Goal: Task Accomplishment & Management: Use online tool/utility

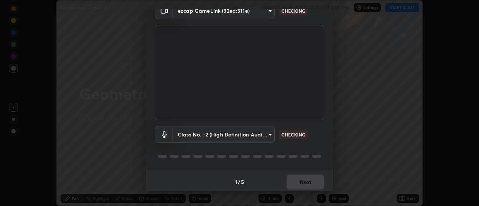
scroll to position [39, 0]
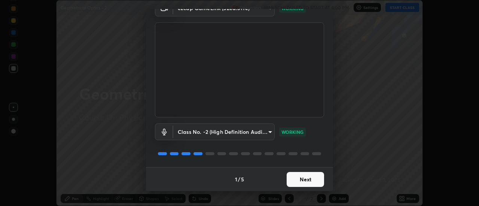
click at [293, 180] on button "Next" at bounding box center [305, 179] width 37 height 15
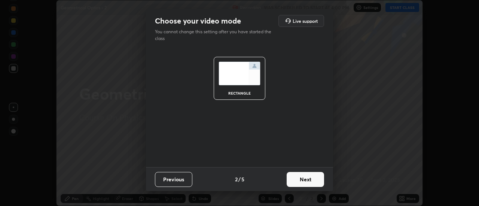
scroll to position [0, 0]
click at [296, 179] on button "Next" at bounding box center [305, 179] width 37 height 15
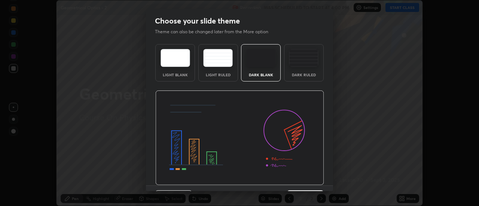
click at [297, 181] on img at bounding box center [239, 138] width 169 height 95
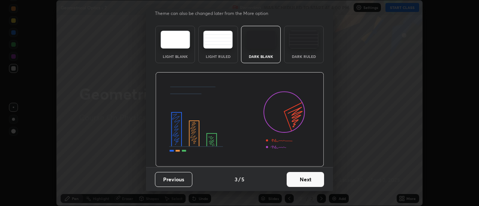
click at [298, 176] on button "Next" at bounding box center [305, 179] width 37 height 15
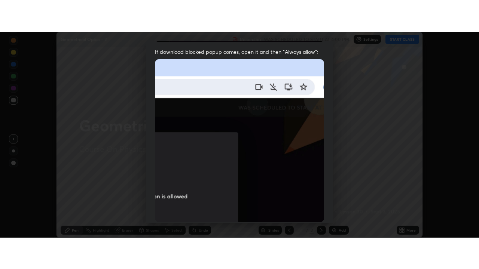
scroll to position [192, 0]
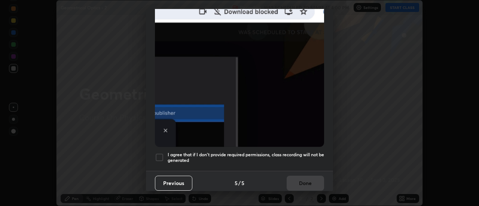
click at [160, 153] on div at bounding box center [159, 157] width 9 height 9
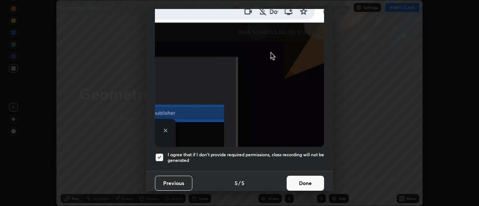
click at [296, 180] on button "Done" at bounding box center [305, 183] width 37 height 15
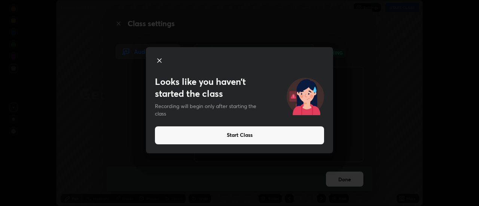
click at [277, 135] on button "Start Class" at bounding box center [239, 135] width 169 height 18
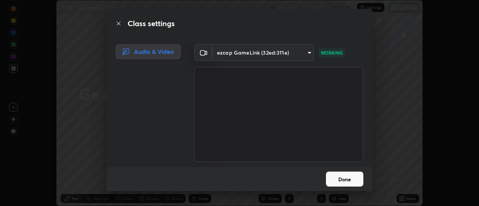
click at [340, 172] on button "Done" at bounding box center [344, 179] width 37 height 15
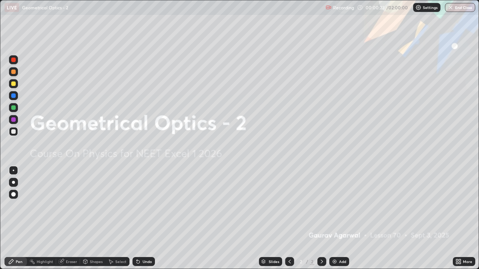
scroll to position [269, 479]
click at [339, 206] on div "Add" at bounding box center [342, 262] width 7 height 4
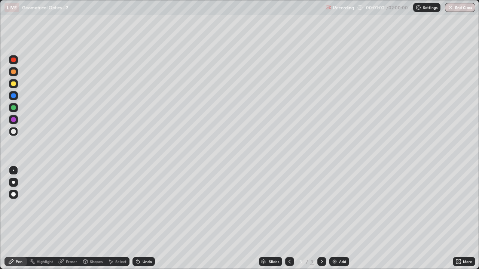
click at [16, 182] on div at bounding box center [13, 182] width 9 height 9
click at [94, 206] on div "Shapes" at bounding box center [96, 262] width 13 height 4
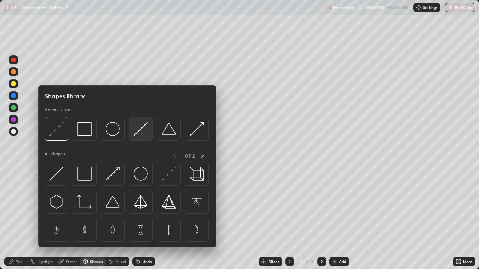
click at [146, 129] on img at bounding box center [141, 129] width 14 height 14
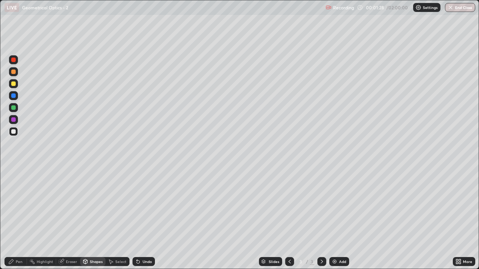
click at [95, 206] on div "Shapes" at bounding box center [96, 262] width 13 height 4
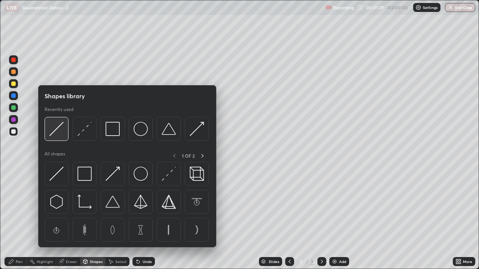
click at [58, 132] on img at bounding box center [56, 129] width 14 height 14
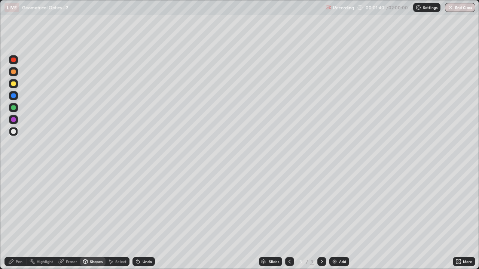
click at [95, 206] on div "Shapes" at bounding box center [96, 262] width 13 height 4
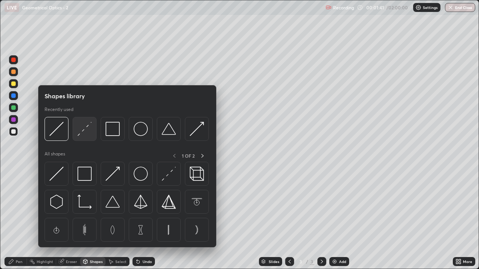
click at [87, 136] on img at bounding box center [84, 129] width 14 height 14
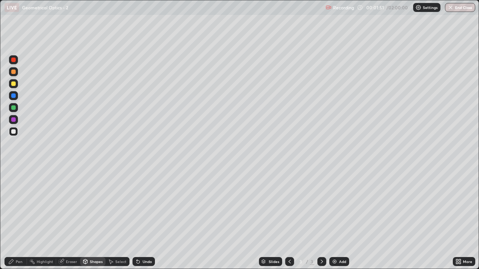
click at [7, 206] on div "Pen" at bounding box center [15, 261] width 22 height 9
click at [16, 82] on div at bounding box center [13, 83] width 9 height 9
click at [15, 131] on div at bounding box center [13, 131] width 4 height 4
click at [143, 206] on div "Undo" at bounding box center [147, 262] width 9 height 4
click at [144, 206] on div "Undo" at bounding box center [147, 262] width 9 height 4
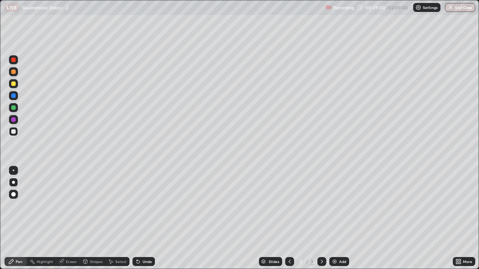
click at [71, 206] on div "Eraser" at bounding box center [71, 262] width 11 height 4
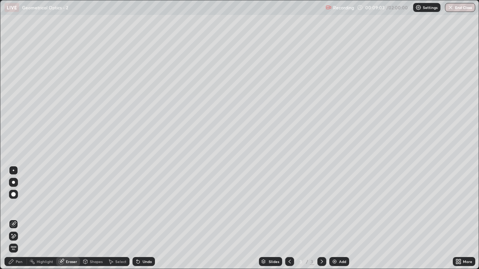
click at [16, 206] on div "Pen" at bounding box center [19, 262] width 7 height 4
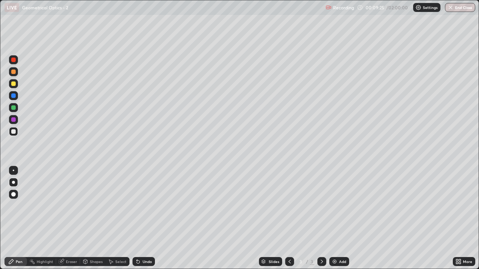
click at [143, 206] on div "Undo" at bounding box center [143, 261] width 22 height 9
click at [346, 206] on div "Add" at bounding box center [339, 261] width 20 height 9
click at [13, 83] on div at bounding box center [13, 84] width 4 height 4
click at [147, 206] on div "Undo" at bounding box center [147, 262] width 9 height 4
click at [13, 133] on div at bounding box center [13, 131] width 4 height 4
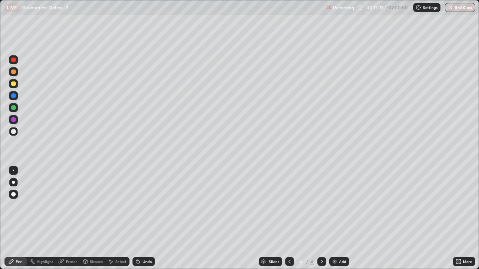
click at [144, 206] on div "Undo" at bounding box center [143, 261] width 22 height 9
click at [148, 206] on div "Undo" at bounding box center [147, 262] width 9 height 4
click at [149, 206] on div "Undo" at bounding box center [147, 262] width 9 height 4
click at [150, 206] on div "Undo" at bounding box center [147, 262] width 9 height 4
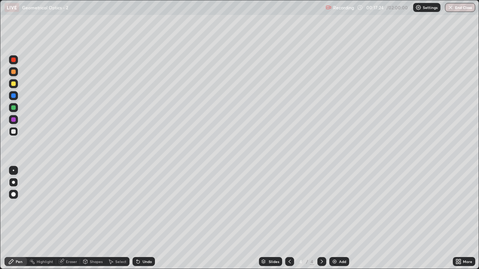
click at [152, 206] on div "Undo" at bounding box center [143, 261] width 22 height 9
click at [153, 206] on div "Undo" at bounding box center [143, 261] width 22 height 9
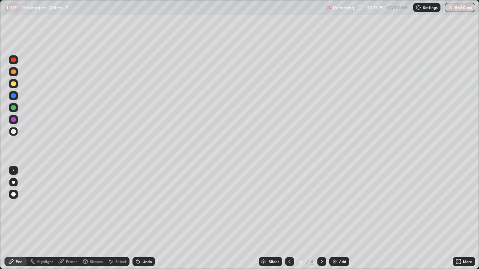
click at [153, 206] on div "Undo" at bounding box center [143, 261] width 22 height 9
click at [95, 206] on div "Shapes" at bounding box center [96, 262] width 13 height 4
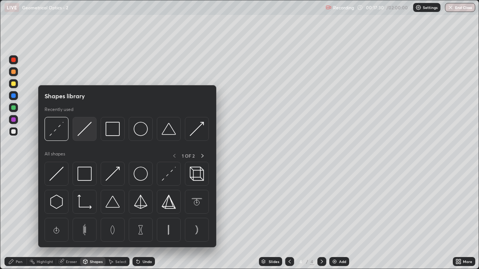
click at [84, 134] on img at bounding box center [84, 129] width 14 height 14
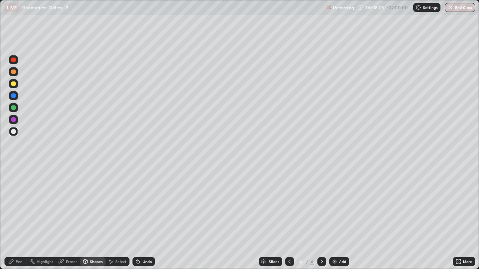
click at [17, 206] on div "Pen" at bounding box center [19, 262] width 7 height 4
click at [148, 206] on div "Undo" at bounding box center [143, 261] width 22 height 9
click at [150, 206] on div "Undo" at bounding box center [147, 262] width 9 height 4
click at [71, 206] on div "Eraser" at bounding box center [68, 261] width 24 height 9
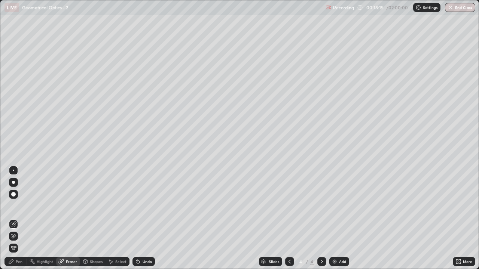
click at [17, 206] on div "Pen" at bounding box center [15, 261] width 22 height 9
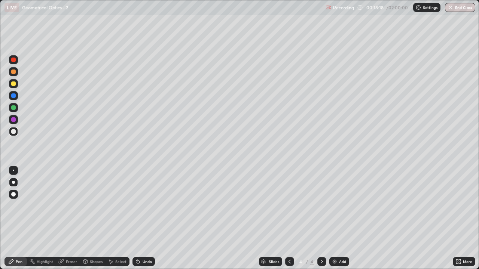
click at [92, 206] on div "Shapes" at bounding box center [96, 262] width 13 height 4
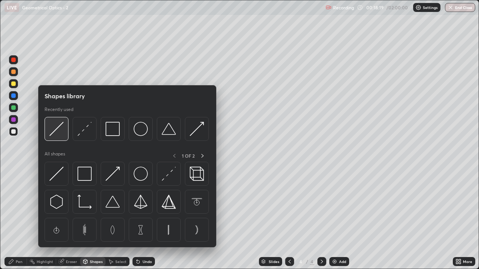
click at [57, 135] on img at bounding box center [56, 129] width 14 height 14
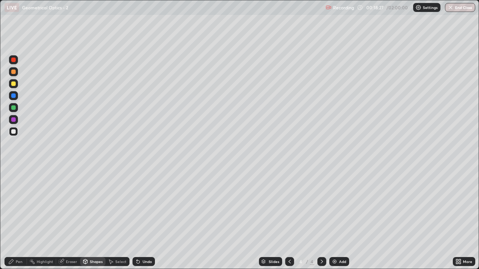
click at [16, 206] on div "Pen" at bounding box center [19, 262] width 7 height 4
click at [95, 206] on div "Shapes" at bounding box center [96, 262] width 13 height 4
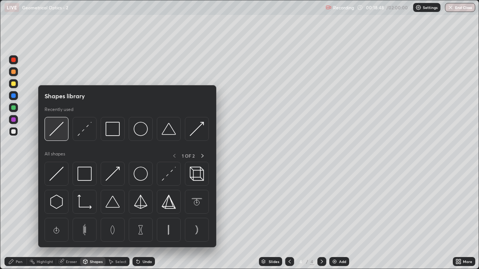
click at [58, 131] on img at bounding box center [56, 129] width 14 height 14
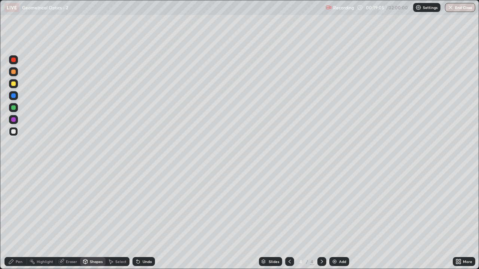
click at [95, 206] on div "Shapes" at bounding box center [96, 262] width 13 height 4
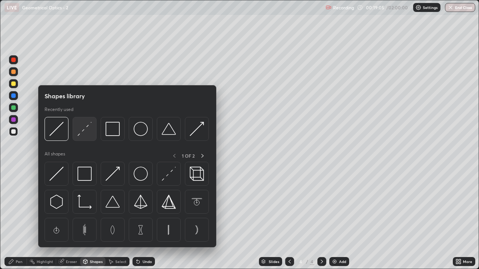
click at [83, 131] on img at bounding box center [84, 129] width 14 height 14
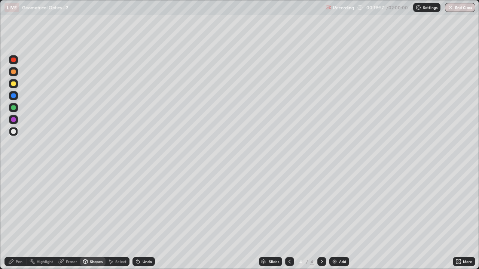
click at [19, 206] on div "Pen" at bounding box center [19, 262] width 7 height 4
click at [15, 105] on div at bounding box center [13, 107] width 9 height 9
click at [13, 135] on div at bounding box center [13, 131] width 9 height 9
click at [15, 106] on div at bounding box center [13, 107] width 4 height 4
click at [14, 132] on div at bounding box center [13, 131] width 4 height 4
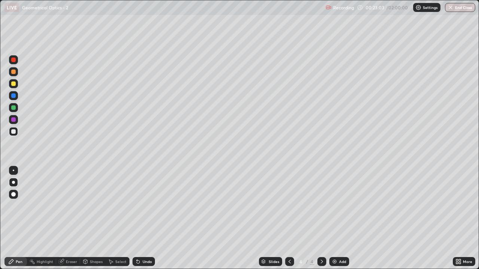
click at [13, 87] on div at bounding box center [13, 83] width 9 height 9
click at [341, 206] on div "Add" at bounding box center [339, 261] width 20 height 9
click at [151, 206] on div "Undo" at bounding box center [143, 261] width 22 height 9
click at [144, 206] on div "Undo" at bounding box center [147, 262] width 9 height 4
click at [146, 206] on div "Undo" at bounding box center [143, 261] width 22 height 9
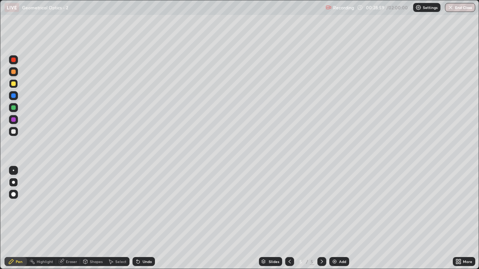
click at [13, 133] on div at bounding box center [13, 131] width 4 height 4
click at [94, 206] on div "Shapes" at bounding box center [96, 262] width 13 height 4
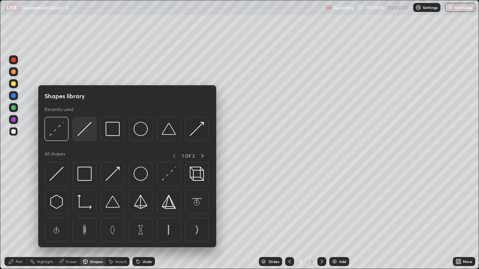
click at [86, 128] on img at bounding box center [84, 129] width 14 height 14
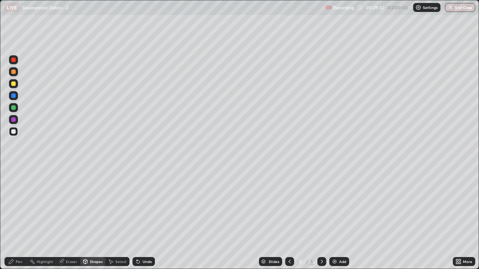
click at [18, 206] on div "Pen" at bounding box center [19, 262] width 7 height 4
click at [92, 206] on div "Shapes" at bounding box center [96, 262] width 13 height 4
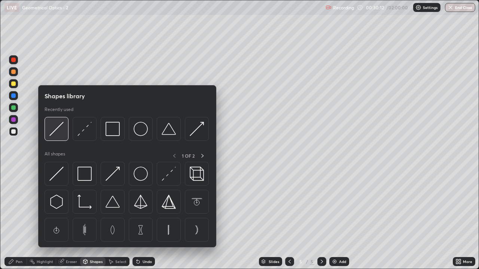
click at [59, 128] on img at bounding box center [56, 129] width 14 height 14
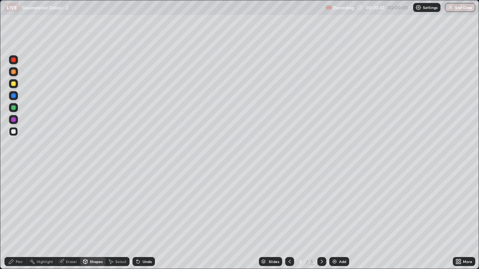
click at [13, 206] on icon at bounding box center [11, 262] width 6 height 6
click at [70, 206] on div "Eraser" at bounding box center [71, 262] width 11 height 4
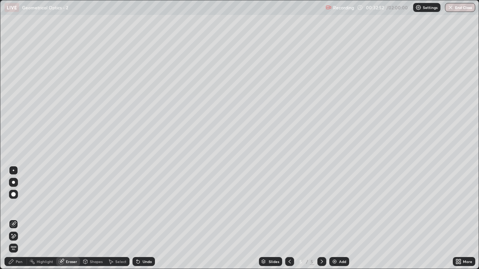
click at [18, 206] on div "Pen" at bounding box center [19, 262] width 7 height 4
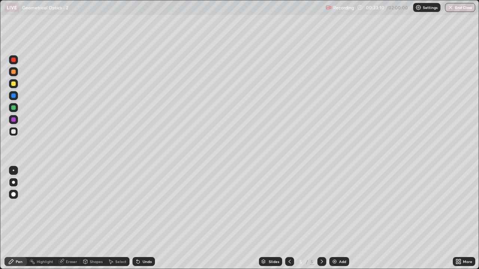
click at [92, 206] on div "Shapes" at bounding box center [96, 262] width 13 height 4
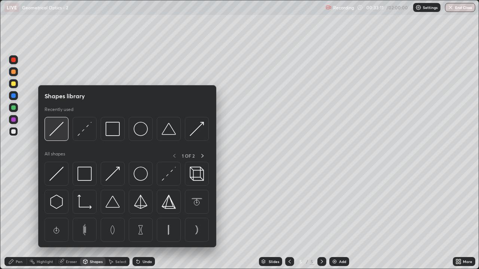
click at [62, 132] on img at bounding box center [56, 129] width 14 height 14
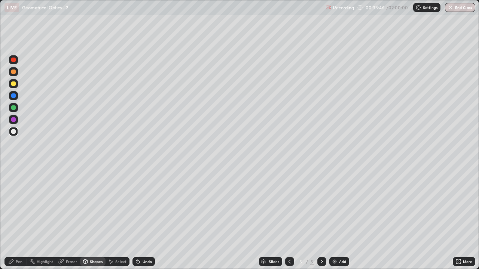
click at [15, 206] on div "Pen" at bounding box center [15, 261] width 22 height 9
click at [339, 206] on div "Add" at bounding box center [342, 262] width 7 height 4
click at [97, 206] on div "Shapes" at bounding box center [96, 262] width 13 height 4
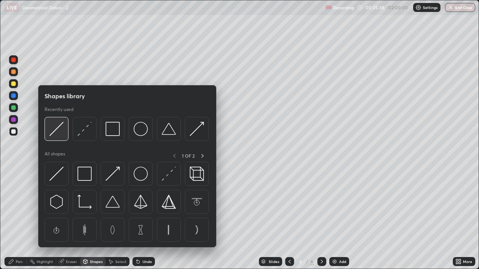
click at [61, 130] on img at bounding box center [56, 129] width 14 height 14
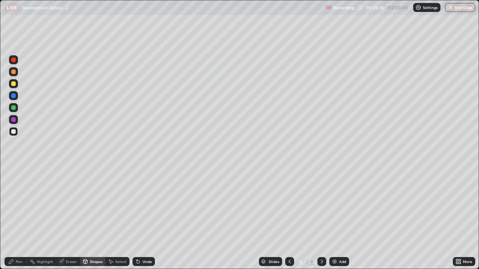
click at [16, 206] on div "Pen" at bounding box center [19, 262] width 7 height 4
click at [148, 206] on div "Undo" at bounding box center [147, 262] width 9 height 4
click at [92, 206] on div "Shapes" at bounding box center [96, 262] width 13 height 4
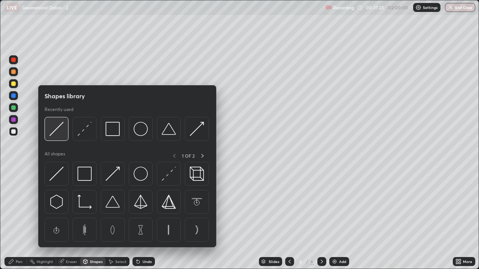
click at [62, 132] on img at bounding box center [56, 129] width 14 height 14
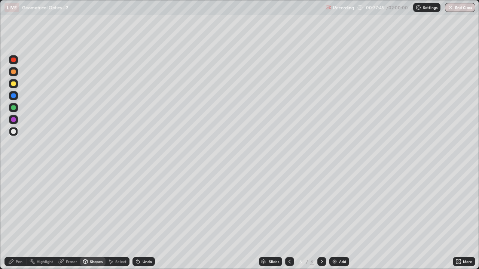
click at [18, 206] on div "Pen" at bounding box center [15, 261] width 22 height 9
click at [144, 206] on div "Undo" at bounding box center [143, 261] width 22 height 9
click at [94, 206] on div "Shapes" at bounding box center [96, 262] width 13 height 4
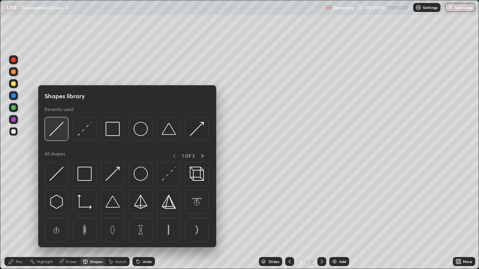
click at [60, 129] on img at bounding box center [56, 129] width 14 height 14
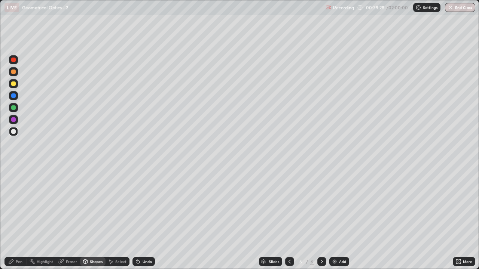
click at [96, 206] on div "Shapes" at bounding box center [96, 262] width 13 height 4
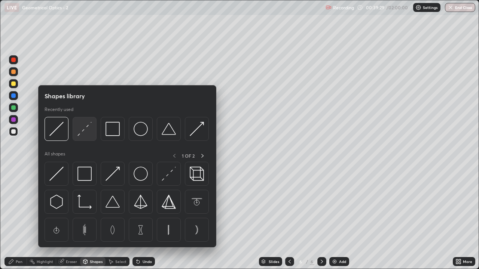
click at [88, 130] on img at bounding box center [84, 129] width 14 height 14
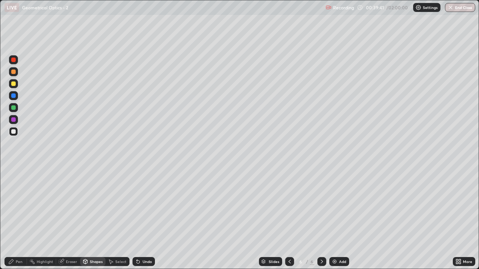
click at [99, 206] on div "Shapes" at bounding box center [96, 262] width 13 height 4
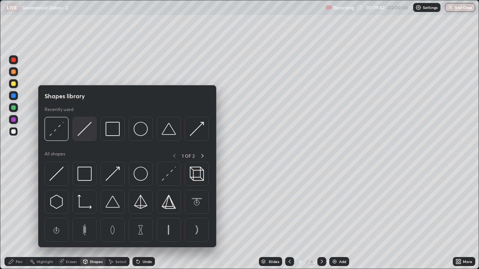
click at [87, 129] on img at bounding box center [84, 129] width 14 height 14
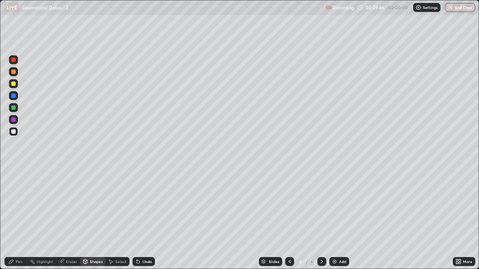
click at [143, 206] on div "Undo" at bounding box center [147, 262] width 9 height 4
click at [19, 206] on div "Pen" at bounding box center [15, 261] width 22 height 9
click at [345, 206] on div "Add" at bounding box center [342, 262] width 7 height 4
click at [14, 85] on div at bounding box center [13, 84] width 4 height 4
click at [149, 206] on div "Undo" at bounding box center [147, 262] width 9 height 4
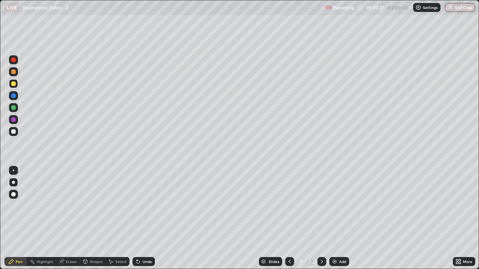
click at [149, 206] on div "Undo" at bounding box center [147, 262] width 9 height 4
click at [15, 132] on div at bounding box center [13, 131] width 4 height 4
click at [149, 206] on div "Undo" at bounding box center [147, 262] width 9 height 4
click at [94, 206] on div "Shapes" at bounding box center [96, 262] width 13 height 4
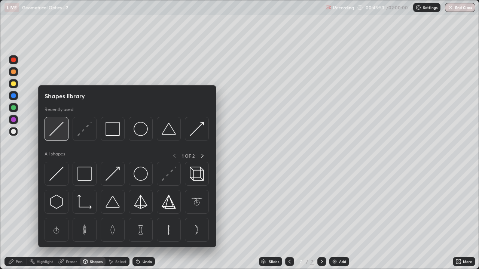
click at [58, 132] on img at bounding box center [56, 129] width 14 height 14
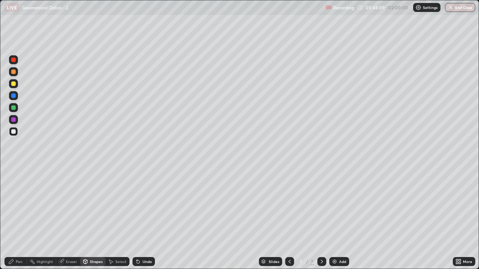
click at [93, 206] on div "Shapes" at bounding box center [96, 262] width 13 height 4
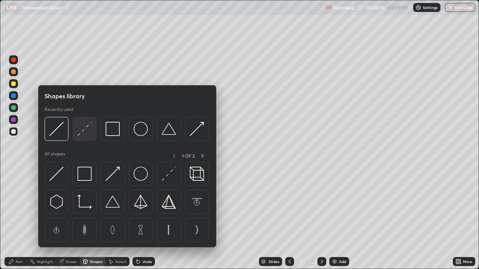
click at [83, 129] on img at bounding box center [84, 129] width 14 height 14
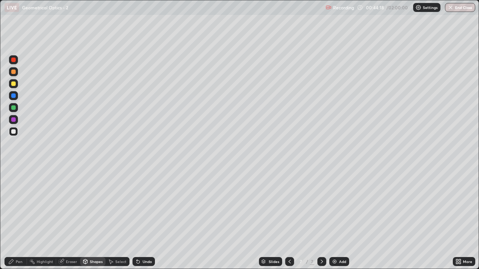
click at [94, 206] on div "Shapes" at bounding box center [96, 262] width 13 height 4
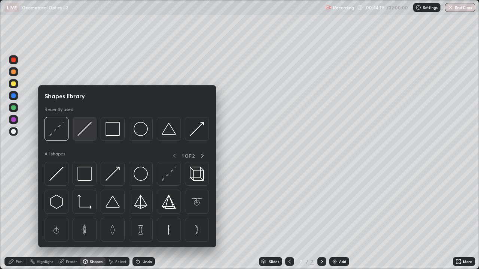
click at [85, 131] on img at bounding box center [84, 129] width 14 height 14
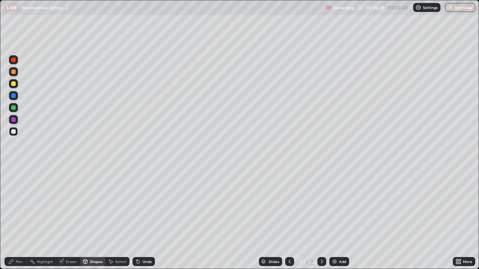
click at [24, 206] on div "Pen" at bounding box center [15, 261] width 22 height 9
click at [146, 206] on div "Undo" at bounding box center [147, 262] width 9 height 4
click at [93, 206] on div "Shapes" at bounding box center [96, 262] width 13 height 4
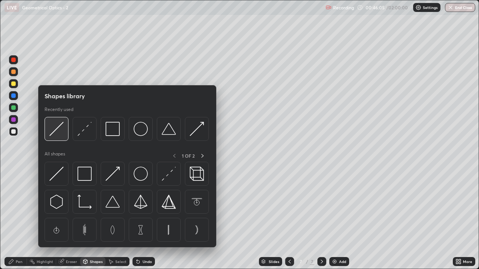
click at [60, 129] on img at bounding box center [56, 129] width 14 height 14
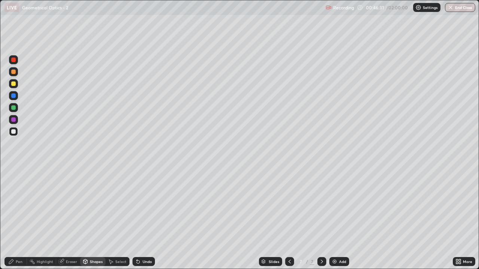
click at [94, 206] on div "Shapes" at bounding box center [96, 262] width 13 height 4
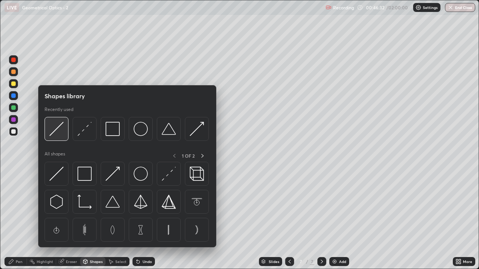
click at [59, 132] on img at bounding box center [56, 129] width 14 height 14
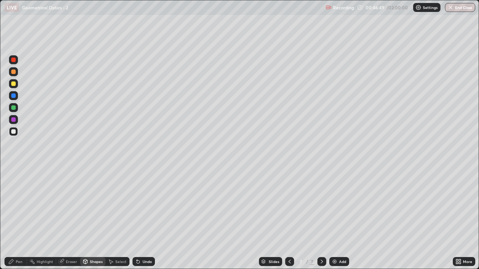
click at [94, 206] on div "Shapes" at bounding box center [96, 262] width 13 height 4
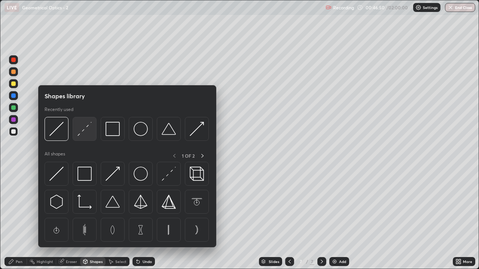
click at [87, 131] on img at bounding box center [84, 129] width 14 height 14
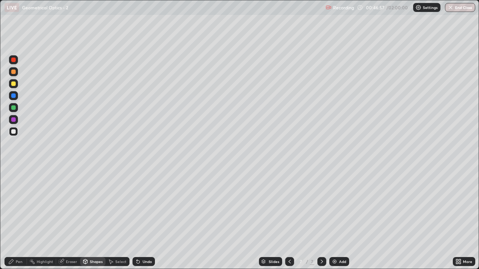
click at [94, 206] on div "Shapes" at bounding box center [92, 261] width 25 height 9
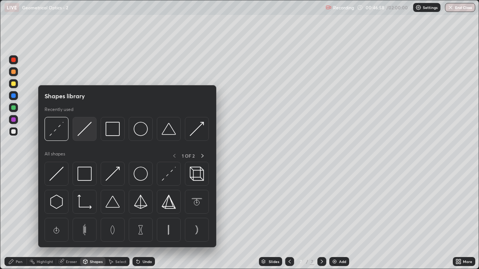
click at [85, 130] on img at bounding box center [84, 129] width 14 height 14
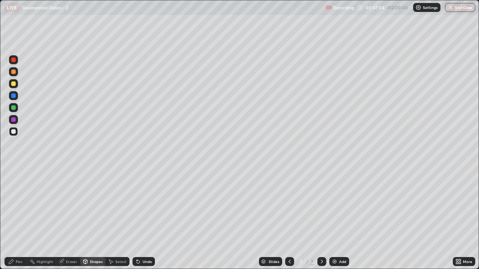
click at [15, 206] on div "Pen" at bounding box center [15, 261] width 22 height 9
click at [342, 206] on div "Add" at bounding box center [342, 262] width 7 height 4
click at [15, 84] on div at bounding box center [13, 84] width 4 height 4
click at [71, 206] on div "Eraser" at bounding box center [68, 261] width 24 height 9
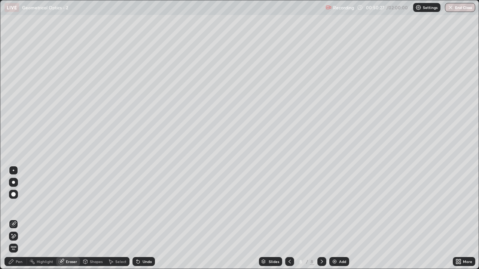
click at [15, 206] on div "Pen" at bounding box center [15, 261] width 22 height 9
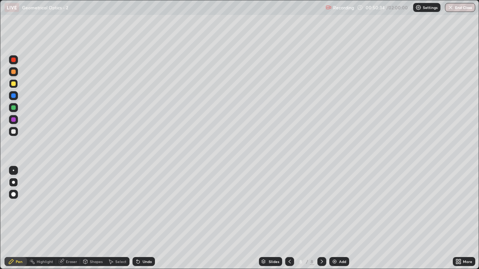
click at [13, 132] on div at bounding box center [13, 131] width 4 height 4
click at [144, 206] on div "Undo" at bounding box center [147, 262] width 9 height 4
click at [148, 206] on div "Undo" at bounding box center [143, 261] width 22 height 9
click at [146, 206] on div "Undo" at bounding box center [147, 262] width 9 height 4
click at [16, 107] on div at bounding box center [13, 107] width 9 height 9
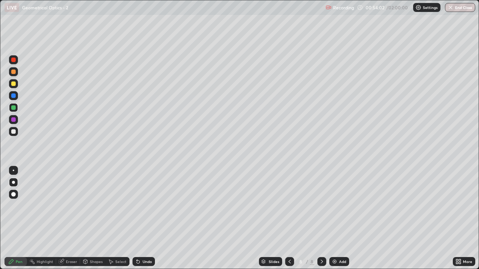
click at [12, 133] on div at bounding box center [13, 131] width 4 height 4
click at [345, 206] on div "Add" at bounding box center [342, 262] width 7 height 4
click at [14, 110] on div at bounding box center [13, 107] width 9 height 9
click at [13, 128] on div at bounding box center [13, 131] width 9 height 9
click at [151, 206] on div "Undo" at bounding box center [143, 261] width 22 height 9
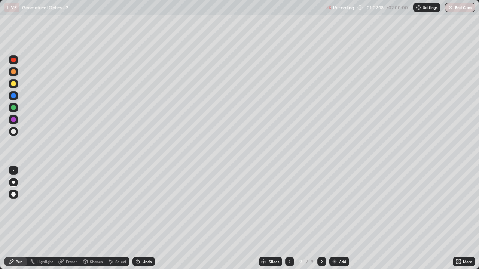
click at [13, 107] on div at bounding box center [13, 107] width 4 height 4
click at [145, 206] on div "Undo" at bounding box center [147, 262] width 9 height 4
click at [16, 129] on div at bounding box center [13, 131] width 9 height 9
click at [143, 206] on div "Undo" at bounding box center [143, 261] width 22 height 9
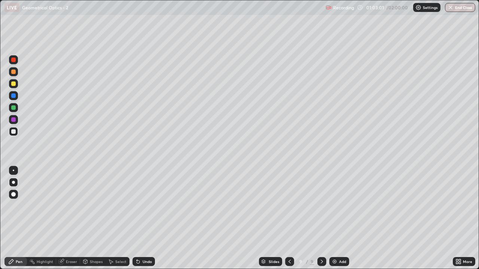
click at [12, 108] on div at bounding box center [13, 107] width 4 height 4
click at [17, 130] on div at bounding box center [13, 131] width 9 height 9
click at [145, 206] on div "Undo" at bounding box center [147, 262] width 9 height 4
click at [341, 206] on div "Add" at bounding box center [342, 262] width 7 height 4
click at [151, 206] on div "Undo" at bounding box center [143, 261] width 22 height 9
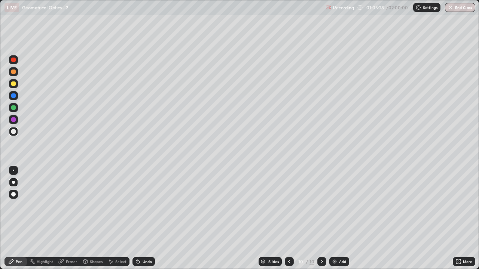
click at [143, 206] on div "Undo" at bounding box center [147, 262] width 9 height 4
click at [145, 206] on div "Undo" at bounding box center [147, 262] width 9 height 4
click at [143, 206] on div "Undo" at bounding box center [147, 262] width 9 height 4
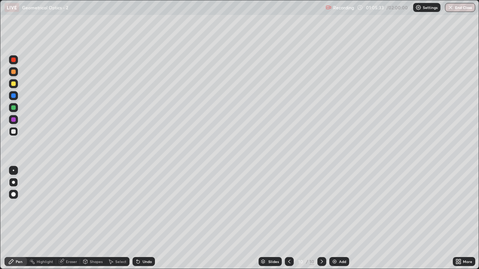
click at [143, 206] on div "Undo" at bounding box center [147, 262] width 9 height 4
click at [290, 206] on icon at bounding box center [289, 262] width 2 height 4
click at [321, 206] on icon at bounding box center [322, 262] width 6 height 6
click at [18, 110] on div at bounding box center [13, 107] width 9 height 9
click at [16, 129] on div at bounding box center [13, 131] width 9 height 9
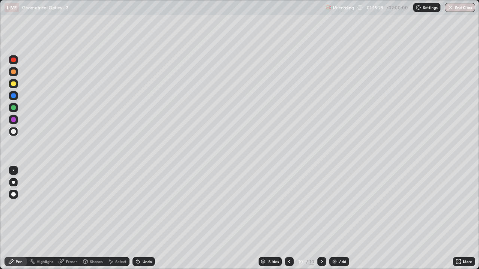
click at [144, 206] on div "Undo" at bounding box center [147, 262] width 9 height 4
click at [147, 206] on div "Undo" at bounding box center [147, 262] width 9 height 4
click at [347, 206] on div "Add" at bounding box center [339, 261] width 20 height 9
click at [143, 206] on div "Undo" at bounding box center [143, 261] width 22 height 9
click at [145, 206] on div "Undo" at bounding box center [147, 262] width 9 height 4
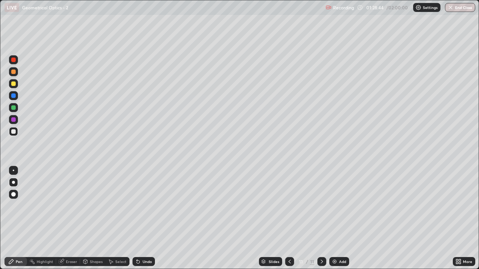
click at [13, 107] on div at bounding box center [13, 107] width 4 height 4
click at [68, 206] on div "Eraser" at bounding box center [71, 262] width 11 height 4
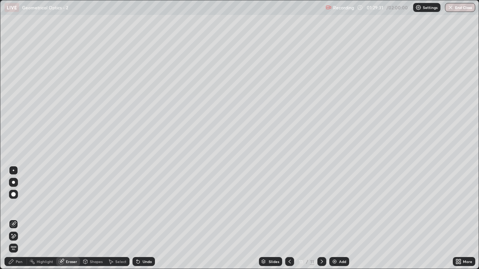
click at [16, 206] on div "Pen" at bounding box center [19, 262] width 7 height 4
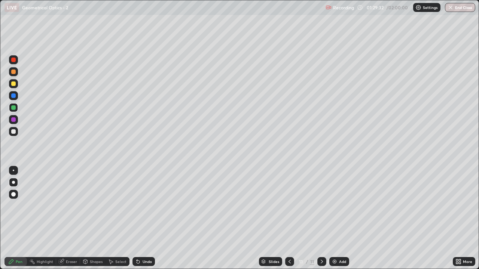
click at [13, 131] on div at bounding box center [13, 131] width 4 height 4
click at [341, 206] on div "Add" at bounding box center [339, 261] width 20 height 9
click at [145, 206] on div "Undo" at bounding box center [147, 262] width 9 height 4
click at [457, 8] on button "End Class" at bounding box center [460, 7] width 30 height 9
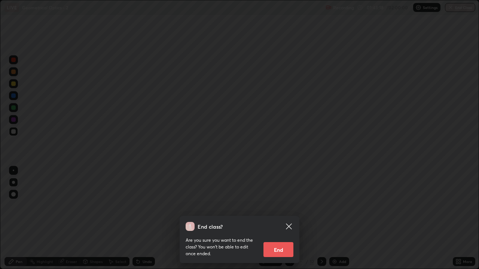
click at [281, 206] on button "End" at bounding box center [278, 249] width 30 height 15
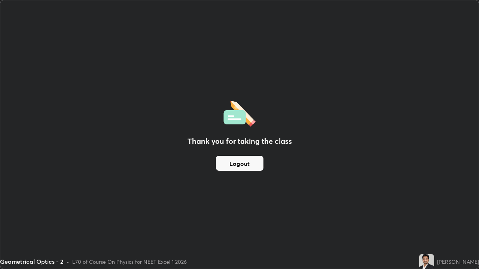
click at [236, 166] on button "Logout" at bounding box center [240, 163] width 48 height 15
